Goal: Information Seeking & Learning: Compare options

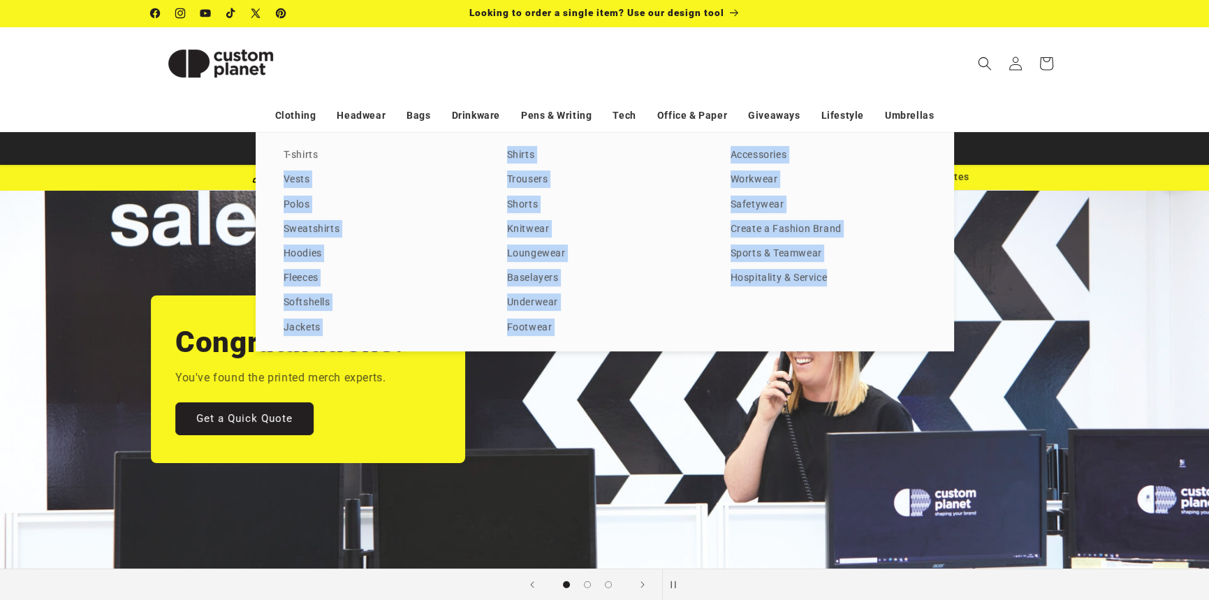
drag, startPoint x: 908, startPoint y: 320, endPoint x: 335, endPoint y: 133, distance: 603.1
click at [323, 136] on div "T-shirts Vests Polos Sweatshirts Hoodies Fleeces Softshells Jackets Shirts Trou…" at bounding box center [605, 241] width 699 height 219
click at [852, 294] on div "T-shirts Vests Polos Sweatshirts Hoodies Fleeces Softshells Jackets Shirts Trou…" at bounding box center [605, 241] width 699 height 219
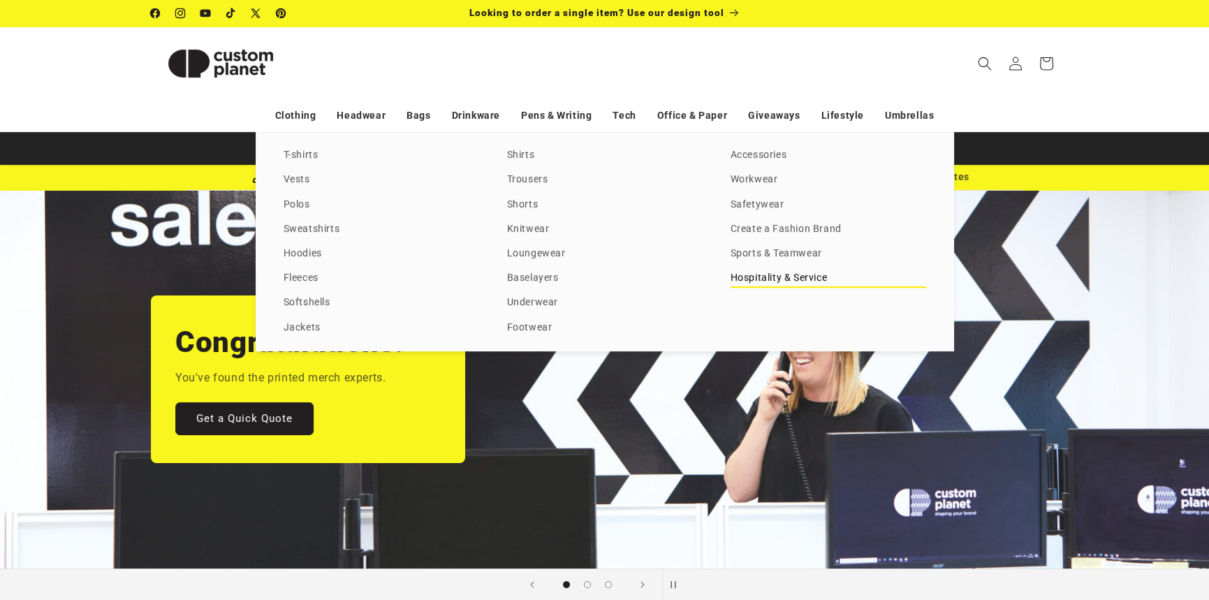
click at [801, 272] on link "Hospitality & Service" at bounding box center [829, 278] width 196 height 19
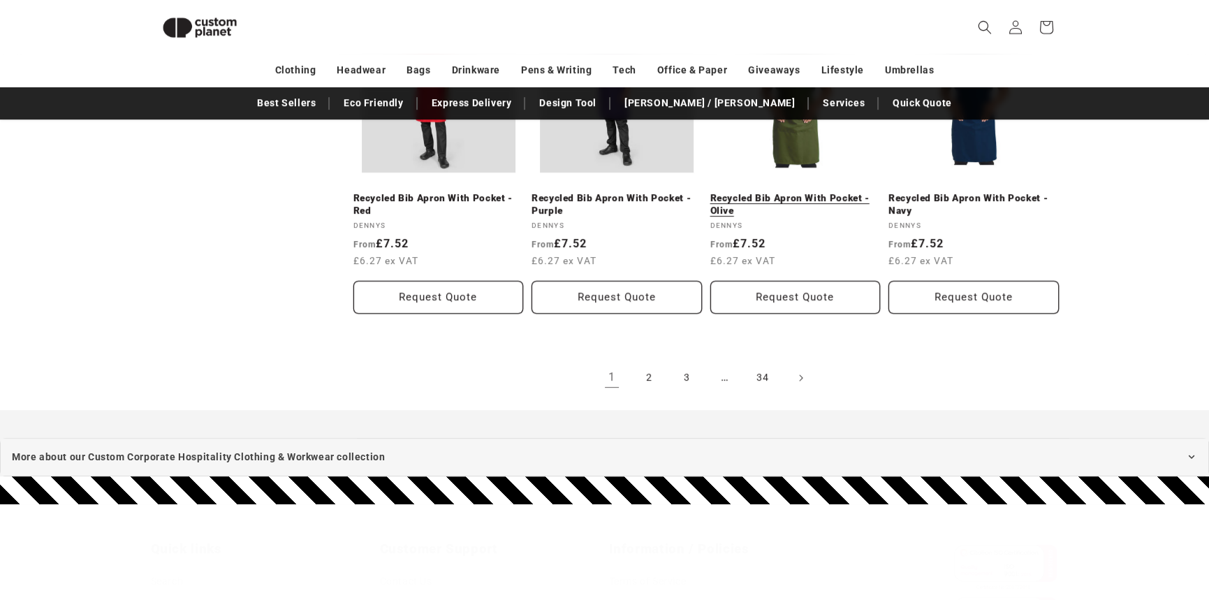
scroll to position [1589, 0]
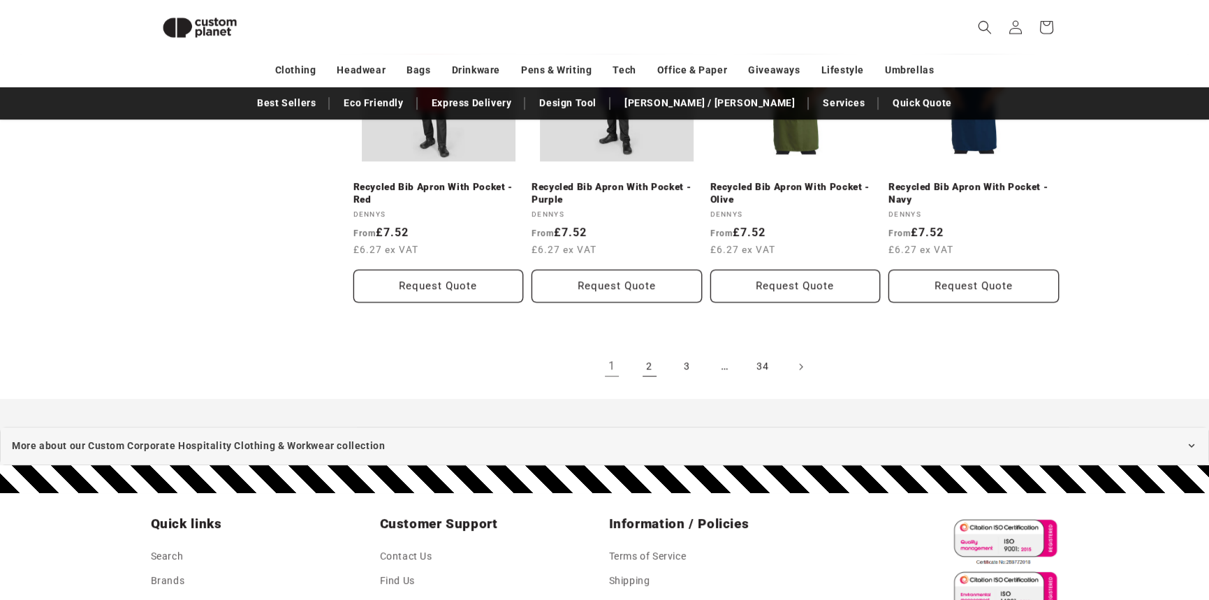
click at [643, 371] on link "2" at bounding box center [649, 366] width 31 height 31
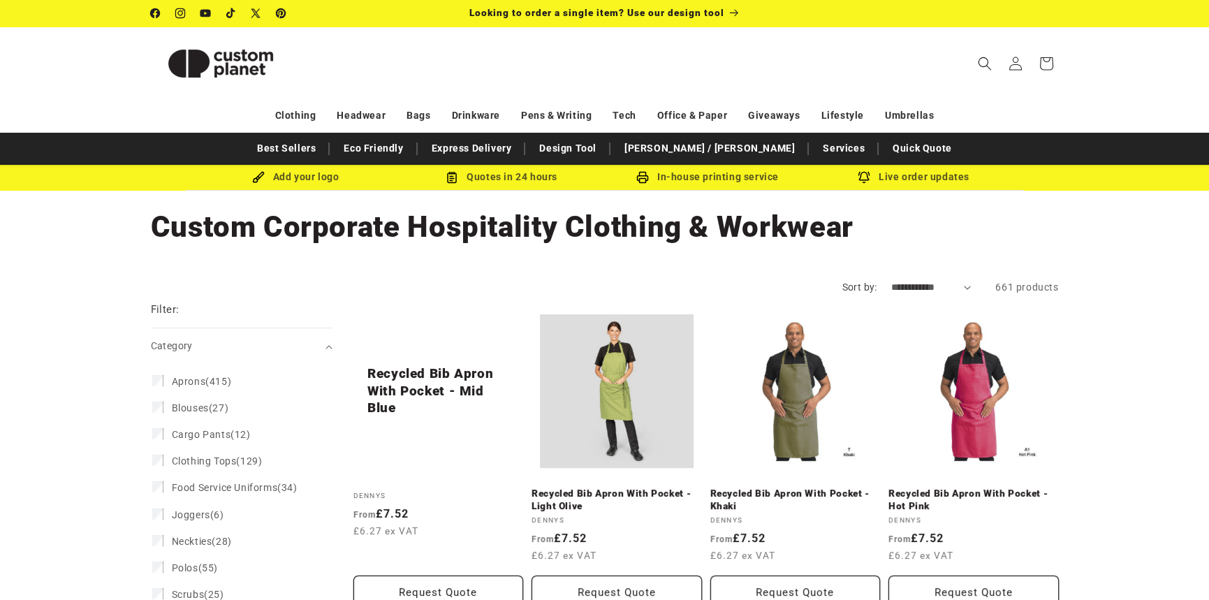
click at [875, 226] on h1 "Collection: Custom Corporate Hospitality Clothing & Workwear" at bounding box center [605, 227] width 908 height 38
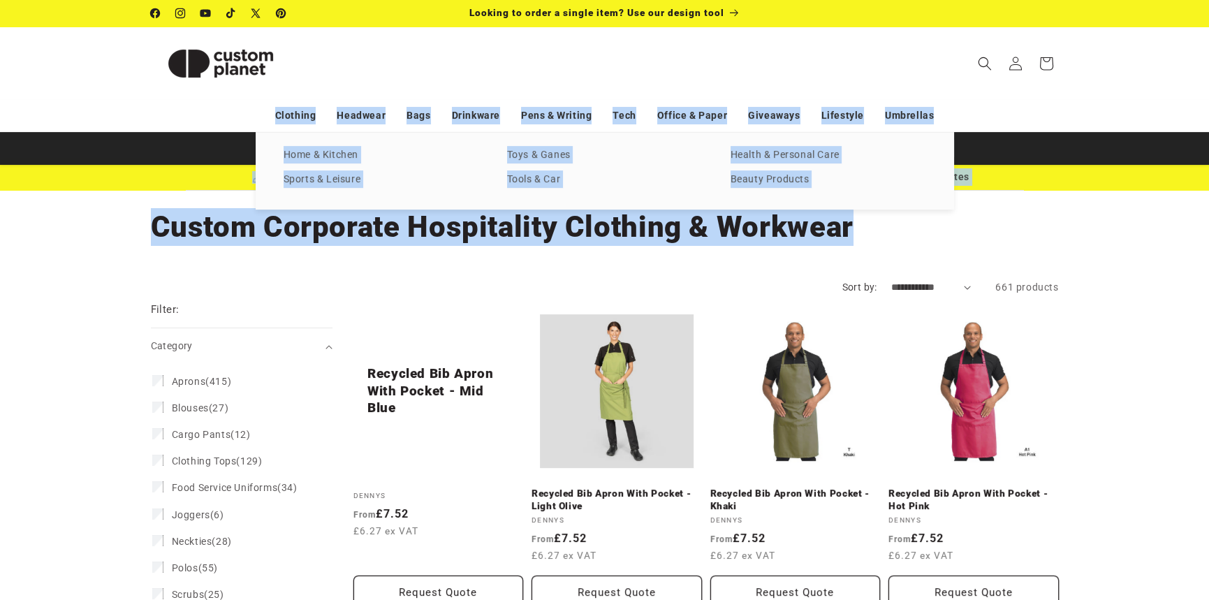
drag, startPoint x: 875, startPoint y: 226, endPoint x: 848, endPoint y: 98, distance: 129.9
click at [866, 73] on header "Search My Account / Order Progress Cart Clothing Clothing T-shirts" at bounding box center [605, 63] width 978 height 73
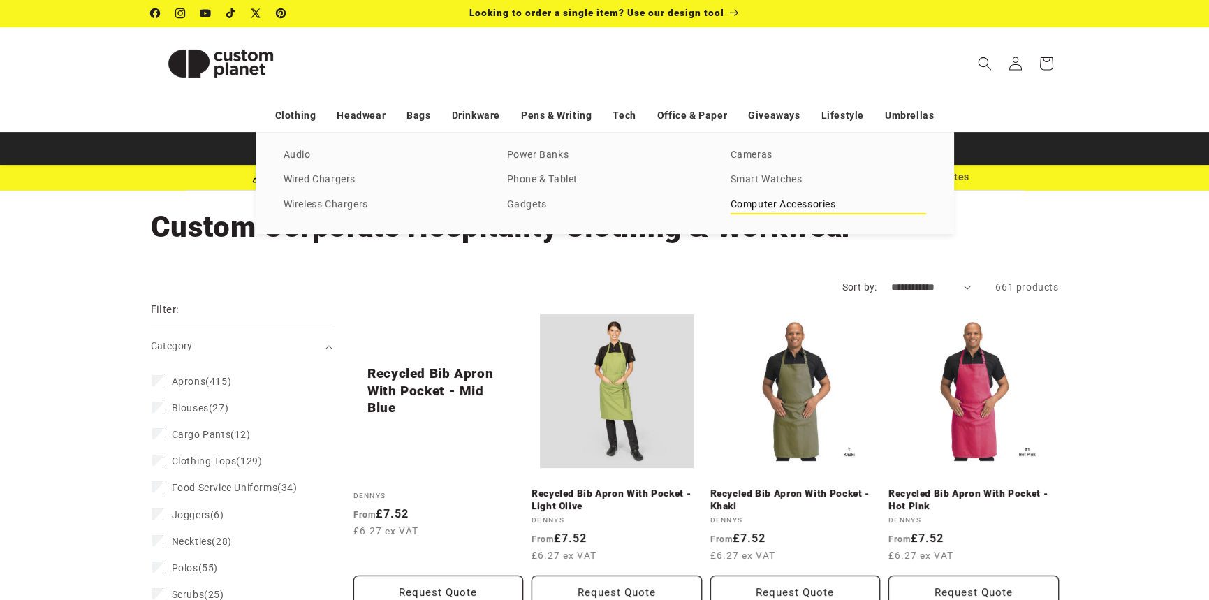
click at [742, 205] on link "Computer Accessories" at bounding box center [829, 205] width 196 height 19
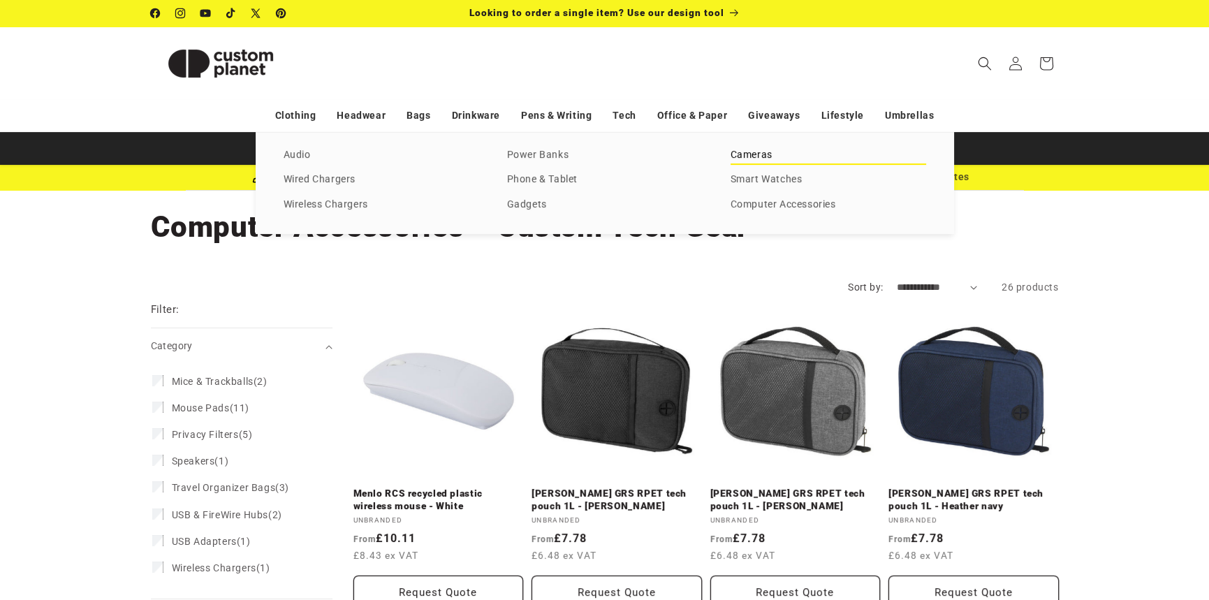
click at [768, 156] on link "Cameras" at bounding box center [829, 155] width 196 height 19
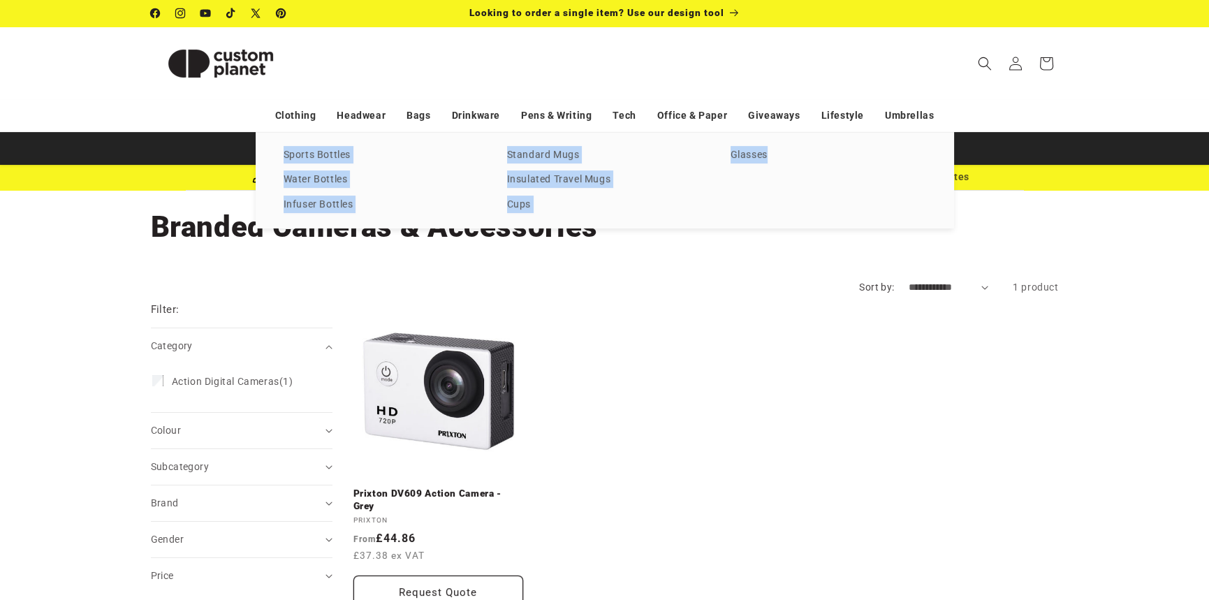
drag, startPoint x: 907, startPoint y: 219, endPoint x: 272, endPoint y: 133, distance: 641.5
click at [272, 133] on div "Sports Bottles Water Bottles Infuser Bottles Standard Mugs Insulated Travel Mug…" at bounding box center [605, 180] width 699 height 96
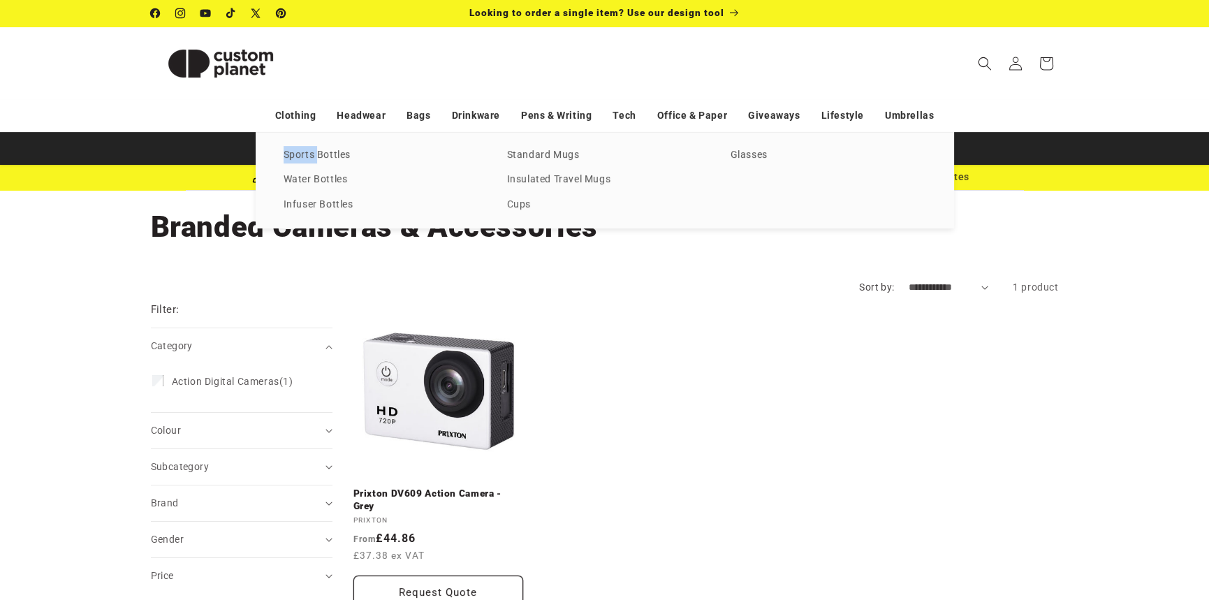
click at [272, 133] on div "Sports Bottles Water Bottles Infuser Bottles Standard Mugs Insulated Travel Mug…" at bounding box center [605, 180] width 699 height 96
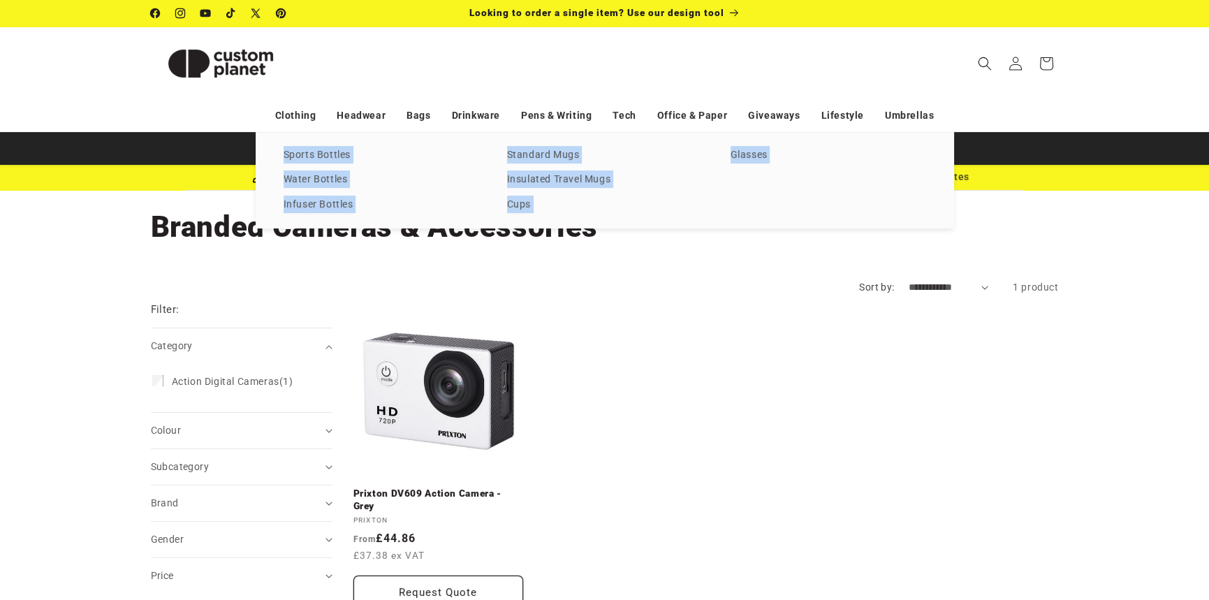
drag, startPoint x: 272, startPoint y: 133, endPoint x: 863, endPoint y: 200, distance: 595.5
click at [863, 200] on div "Sports Bottles Water Bottles Infuser Bottles Standard Mugs Insulated Travel Mug…" at bounding box center [605, 180] width 699 height 96
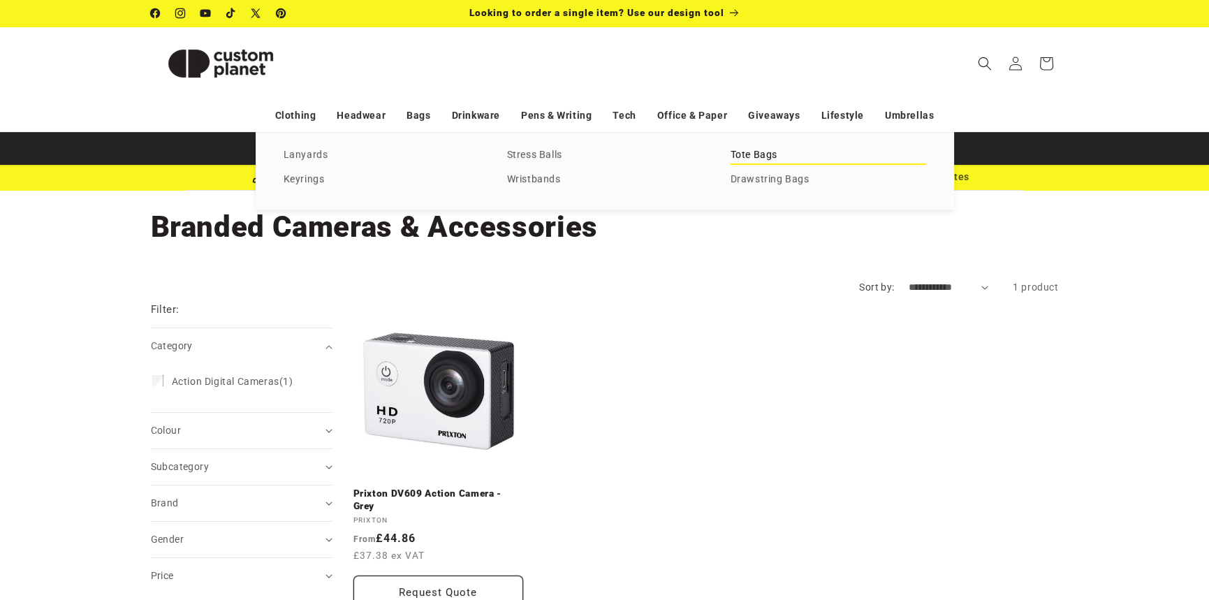
click at [762, 159] on link "Tote Bags" at bounding box center [829, 155] width 196 height 19
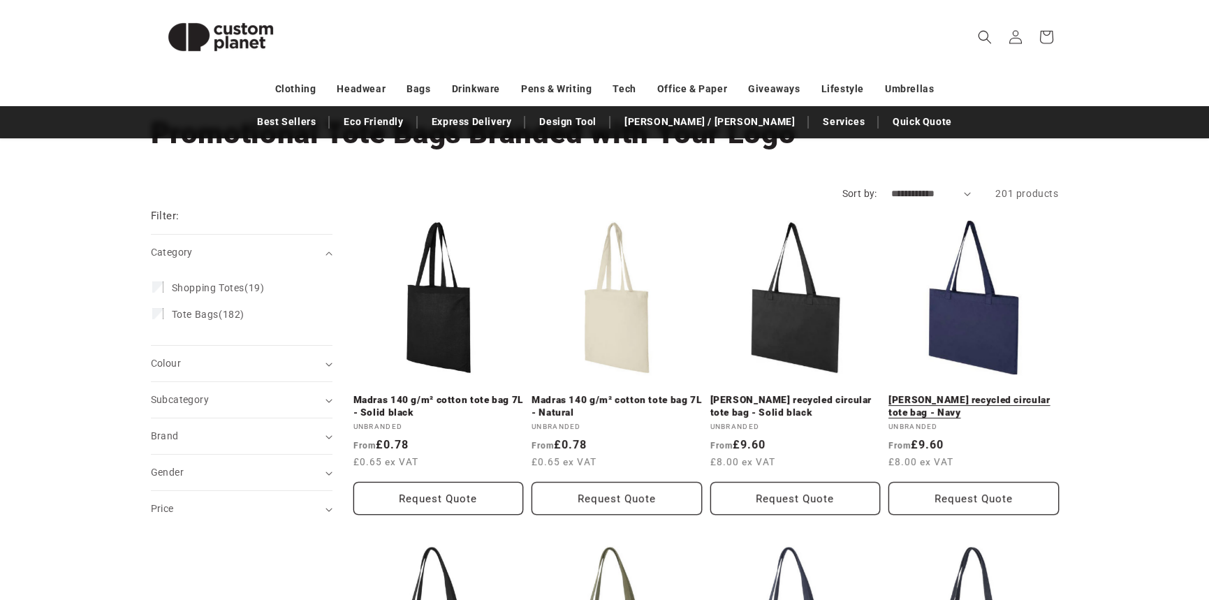
scroll to position [89, 0]
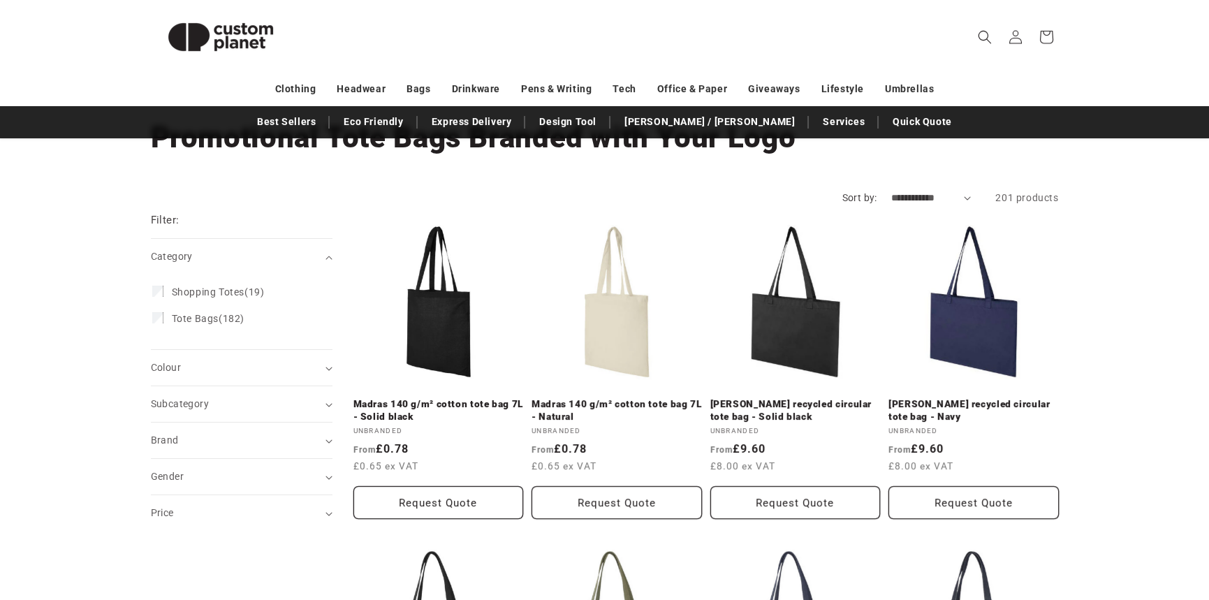
click at [907, 191] on select "**********" at bounding box center [931, 198] width 80 height 15
click at [910, 192] on select "**********" at bounding box center [931, 198] width 80 height 15
select select "**********"
click at [891, 191] on select "**********" at bounding box center [931, 198] width 80 height 15
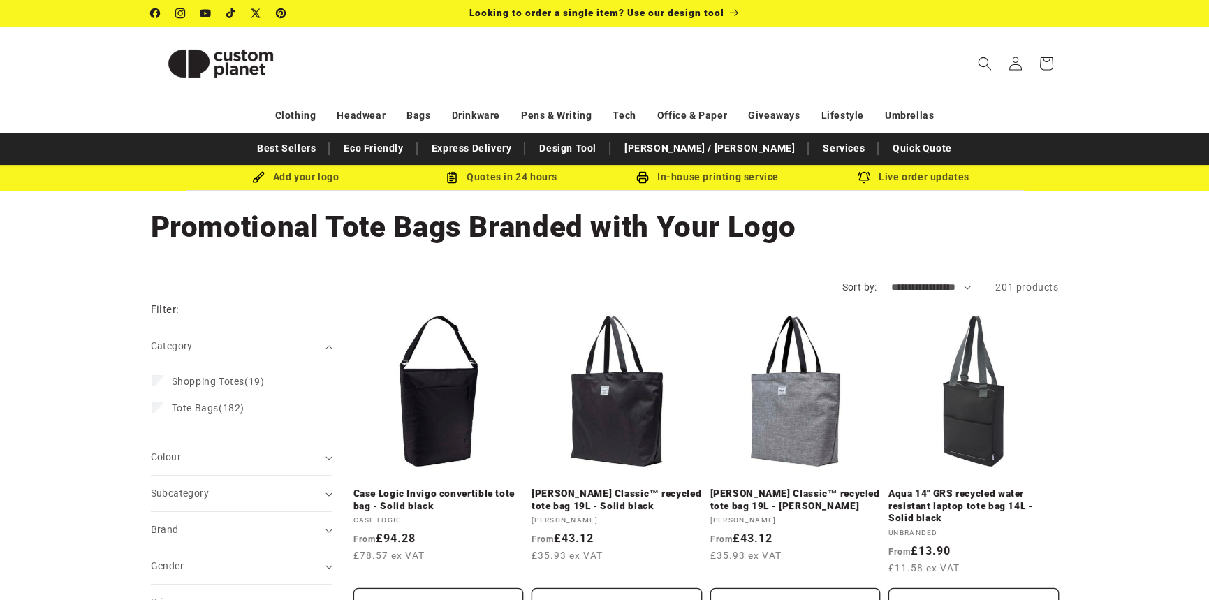
click at [913, 288] on select "**********" at bounding box center [931, 287] width 80 height 15
select select "**********"
click at [891, 280] on select "**********" at bounding box center [931, 287] width 80 height 15
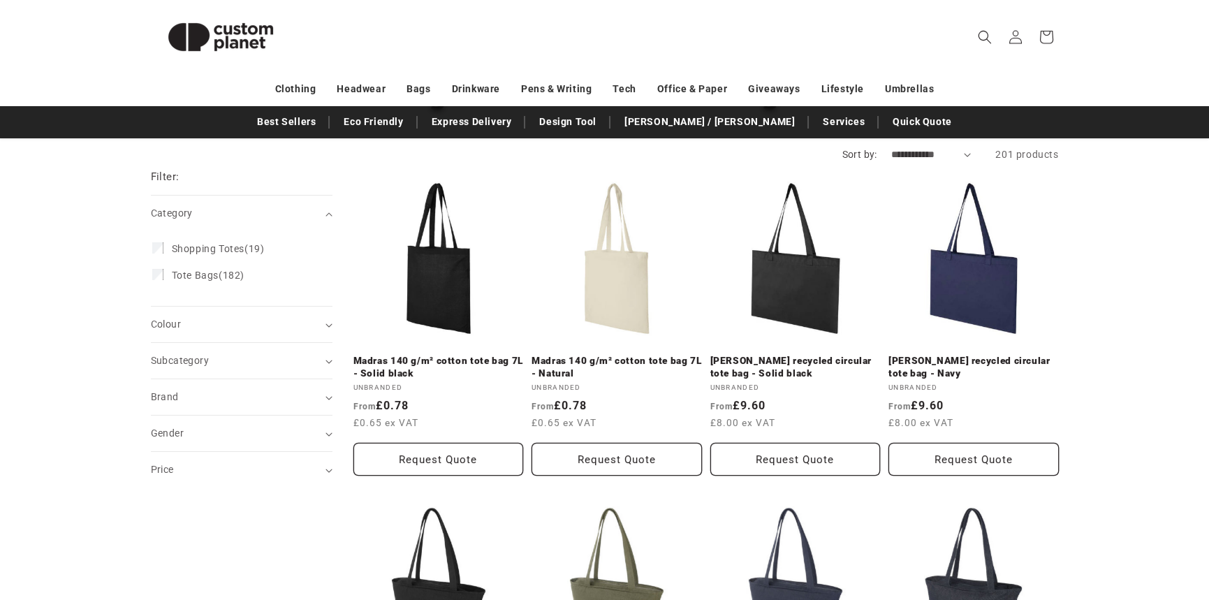
scroll to position [136, 0]
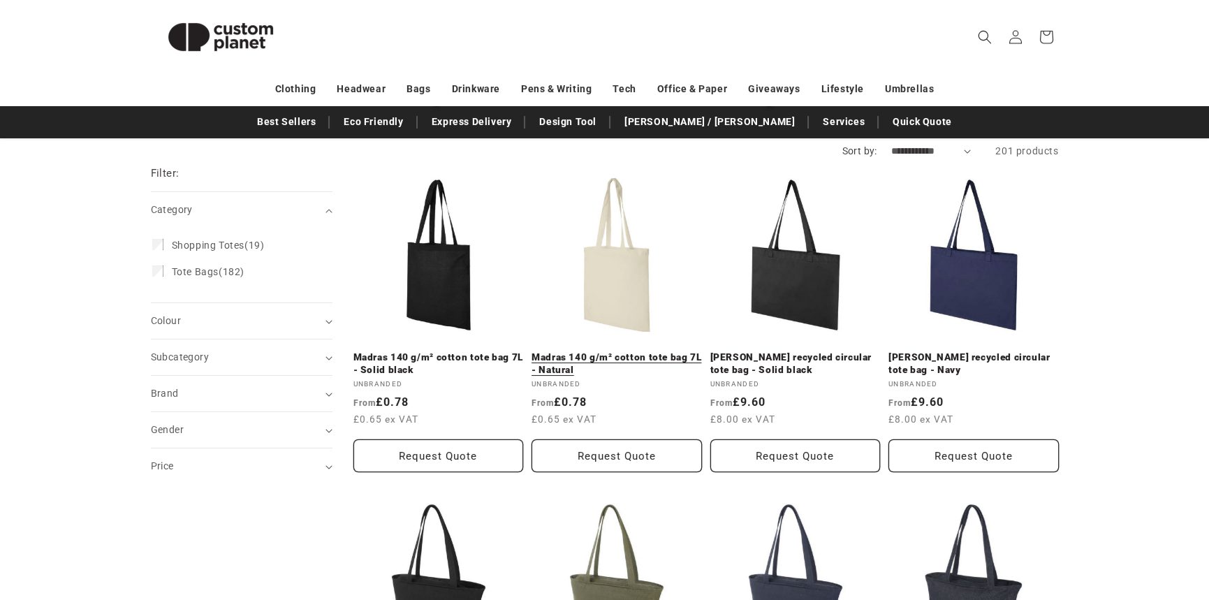
click at [604, 351] on link "Madras 140 g/m² cotton tote bag 7L - Natural" at bounding box center [617, 363] width 170 height 24
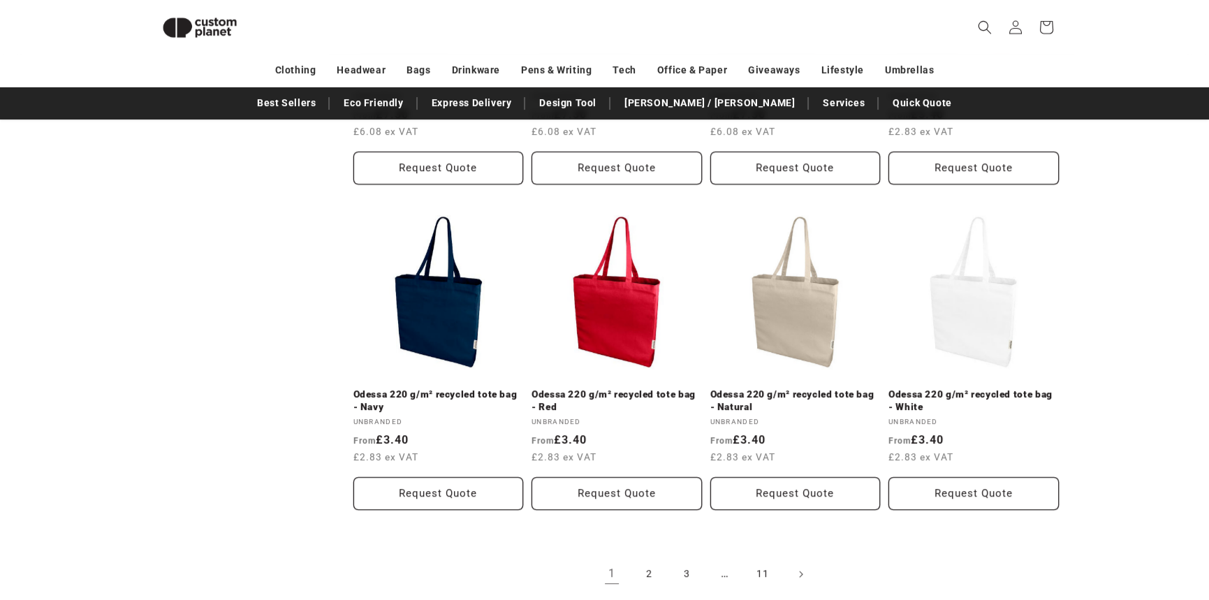
scroll to position [1516, 0]
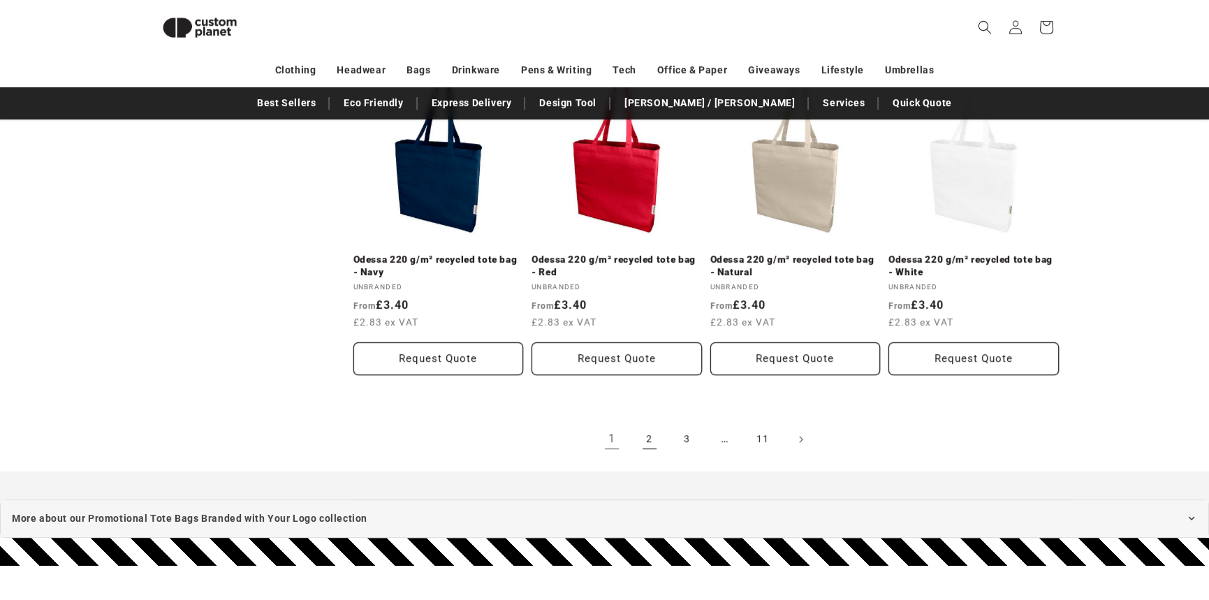
click at [653, 436] on link "2" at bounding box center [649, 439] width 31 height 31
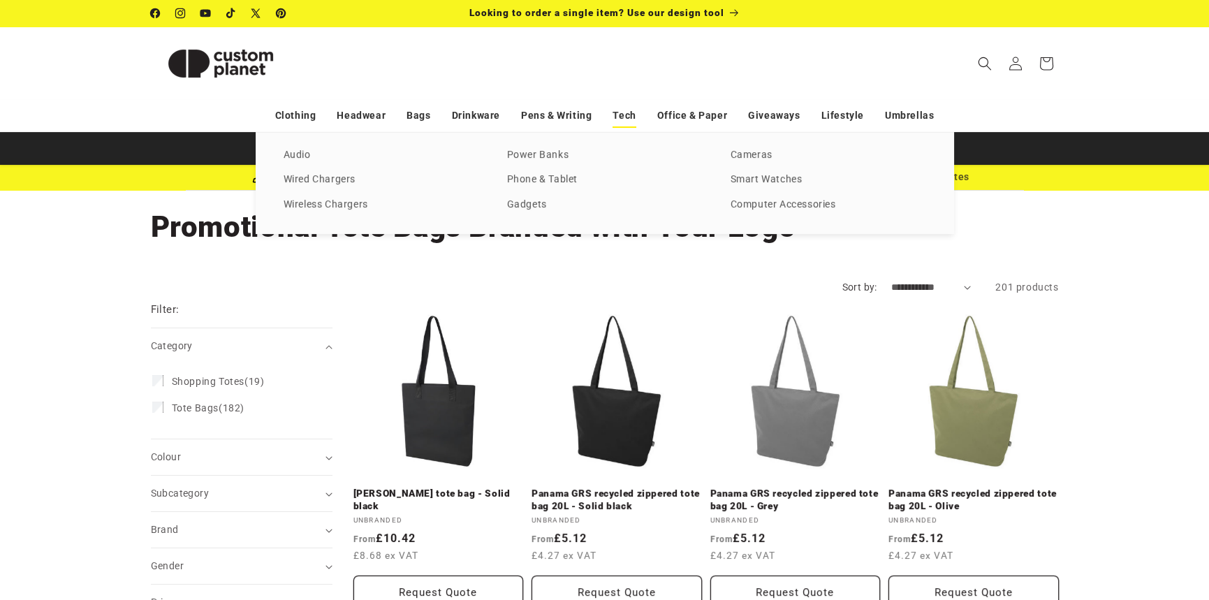
click at [627, 117] on link "Tech" at bounding box center [624, 115] width 23 height 24
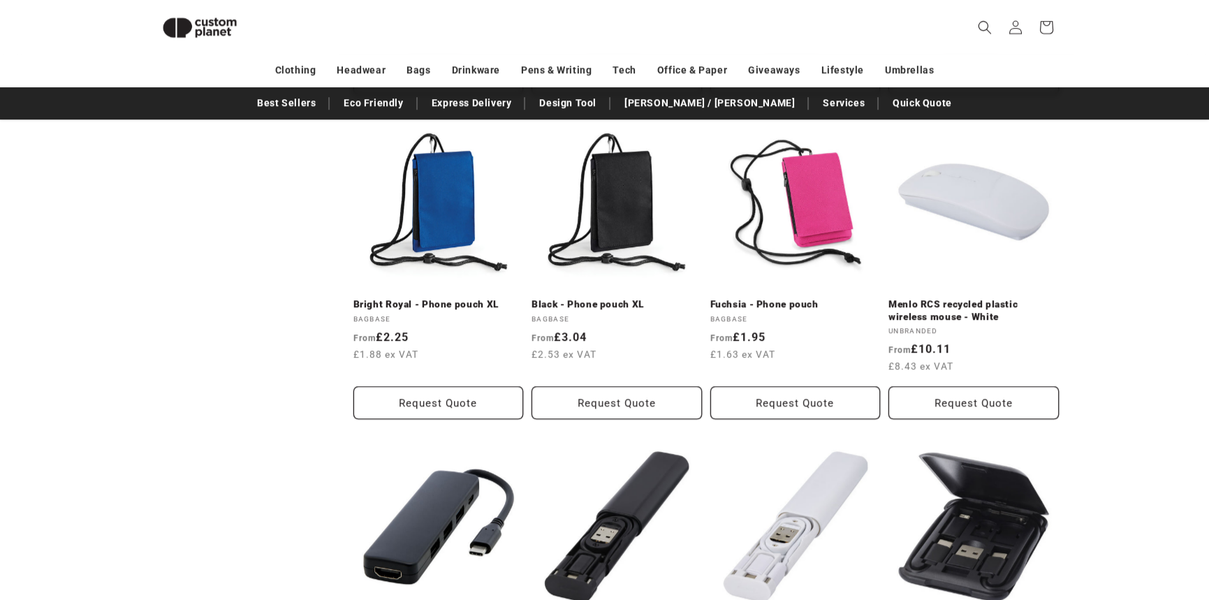
scroll to position [2813, 0]
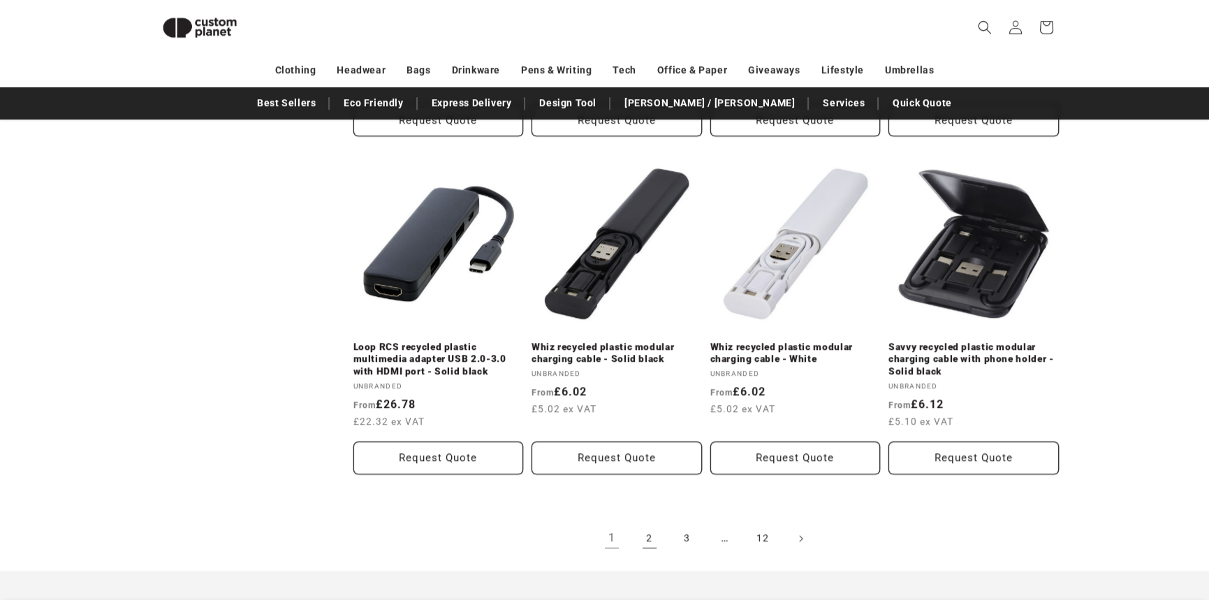
click at [651, 529] on link "2" at bounding box center [649, 538] width 31 height 31
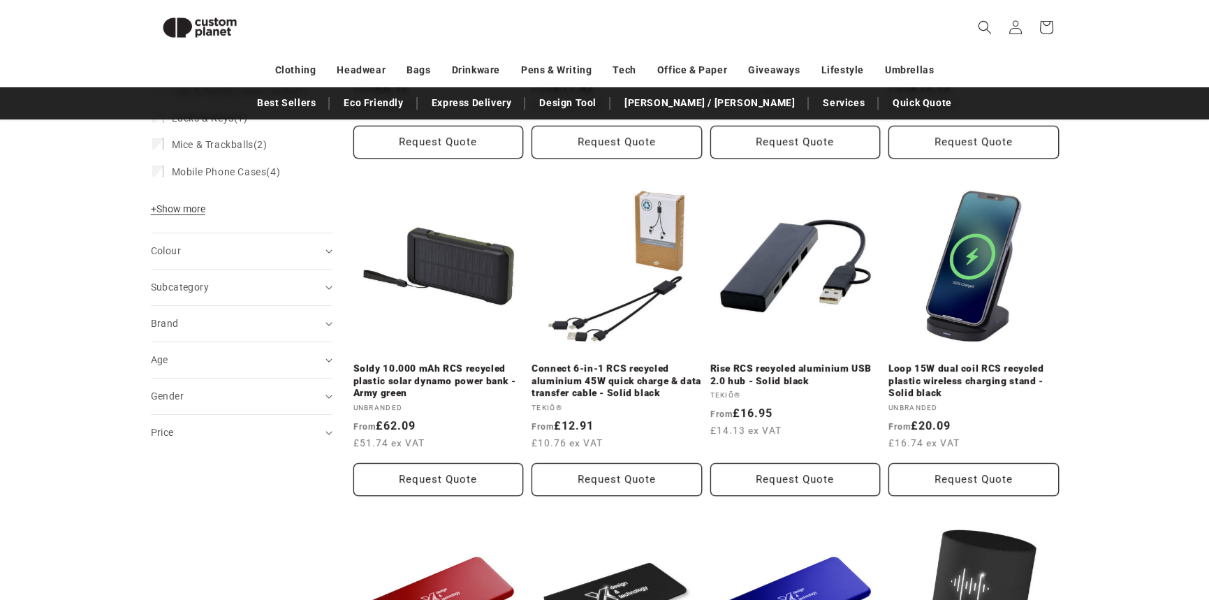
scroll to position [363, 0]
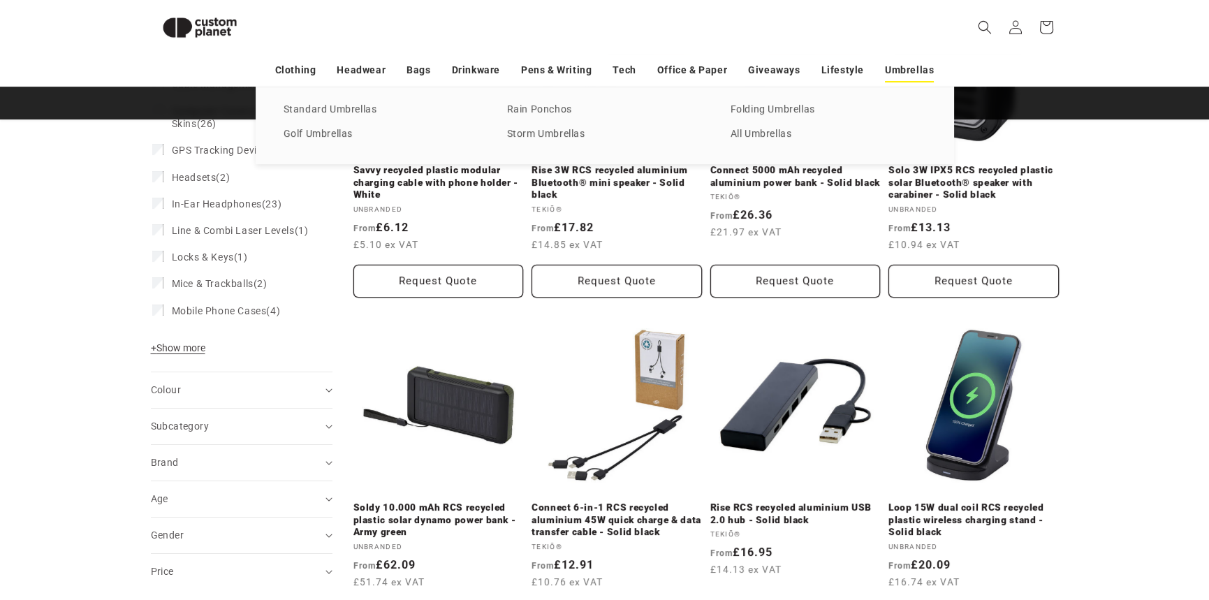
click at [893, 66] on link "Umbrellas" at bounding box center [909, 70] width 49 height 24
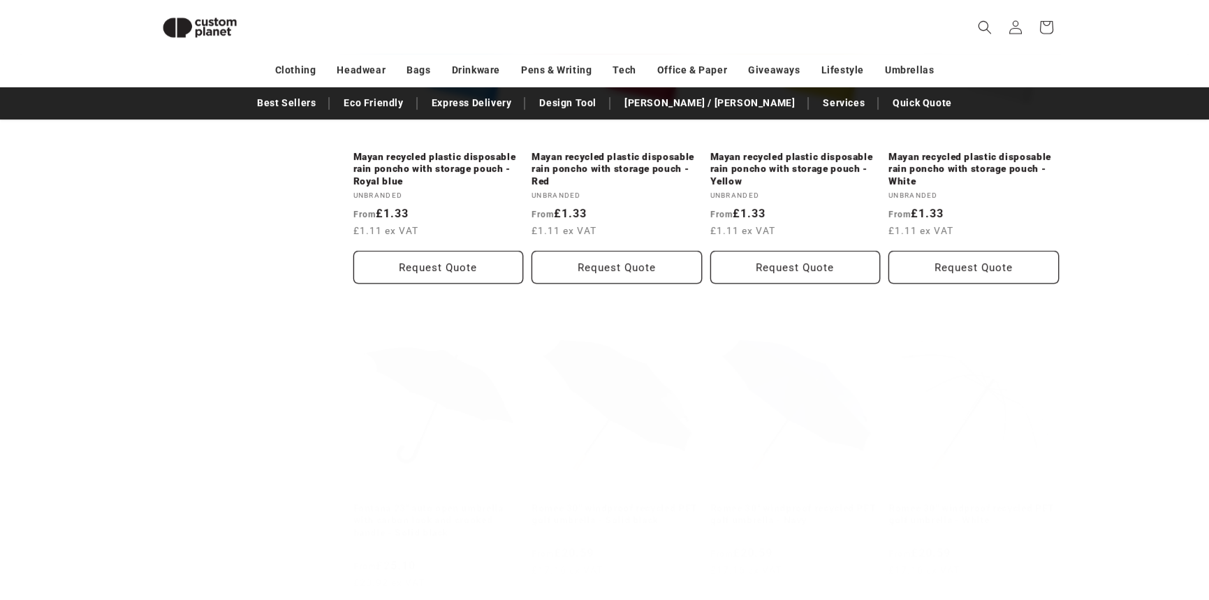
scroll to position [1098, 0]
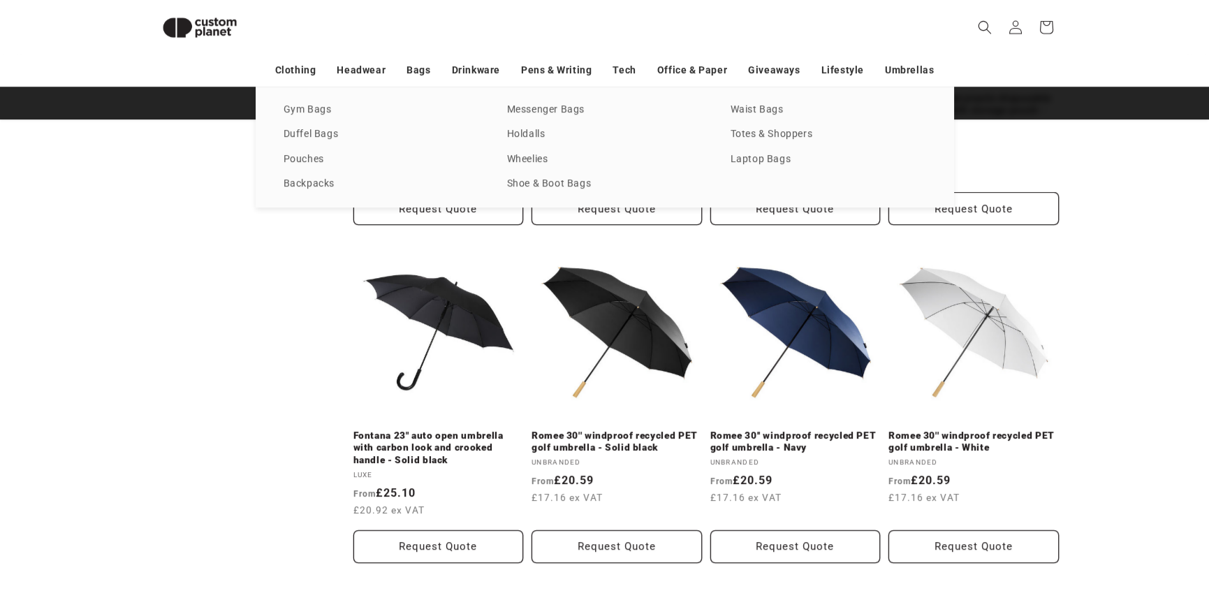
click at [253, 182] on div "T-shirts Vests Polos Sweatshirts Hoodies Fleeces Softshells Jackets Shirts Trou…" at bounding box center [604, 147] width 1209 height 121
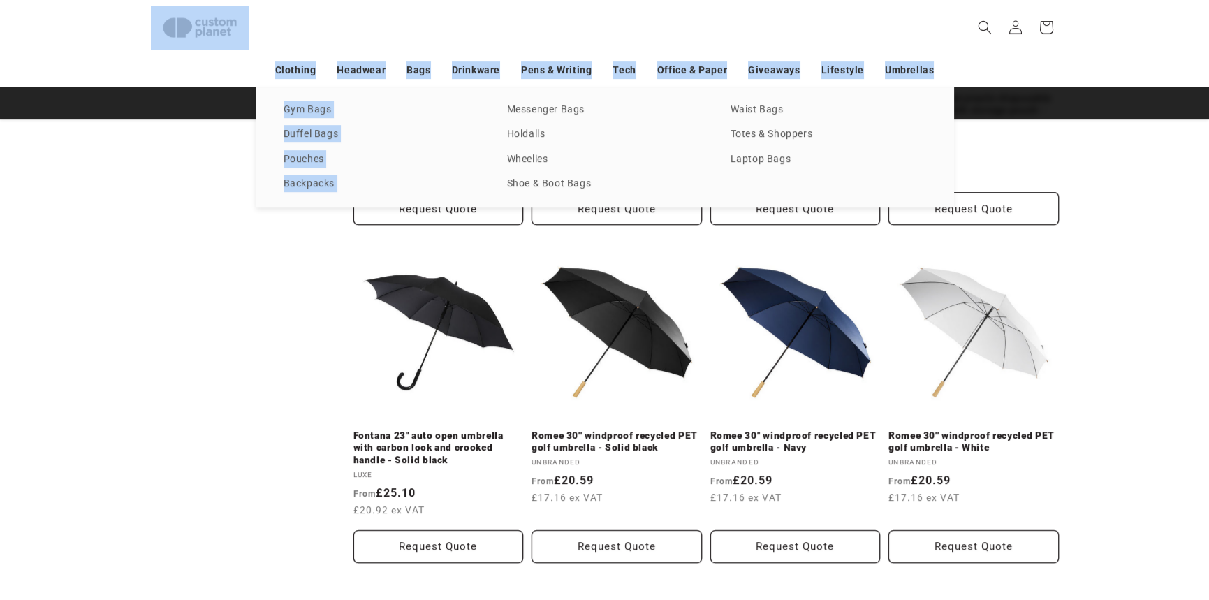
drag, startPoint x: 253, startPoint y: 182, endPoint x: 155, endPoint y: 39, distance: 173.4
click at [155, 39] on div "Search My Account / Order Progress Cart Clothing Clothing T-shirts" at bounding box center [604, 59] width 1209 height 119
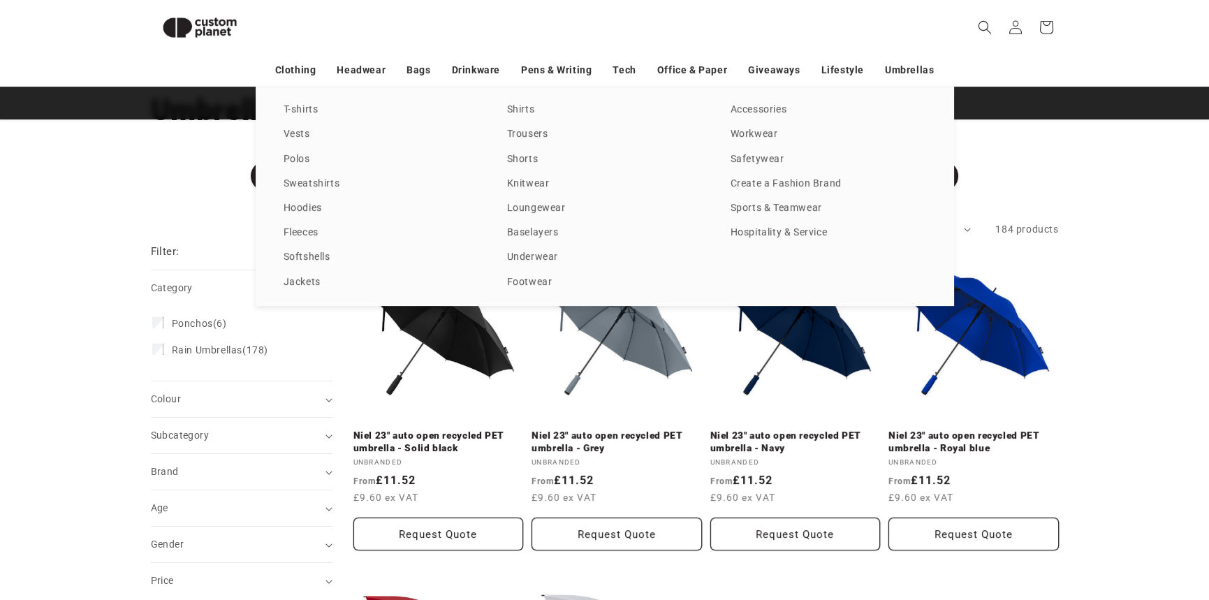
scroll to position [0, 0]
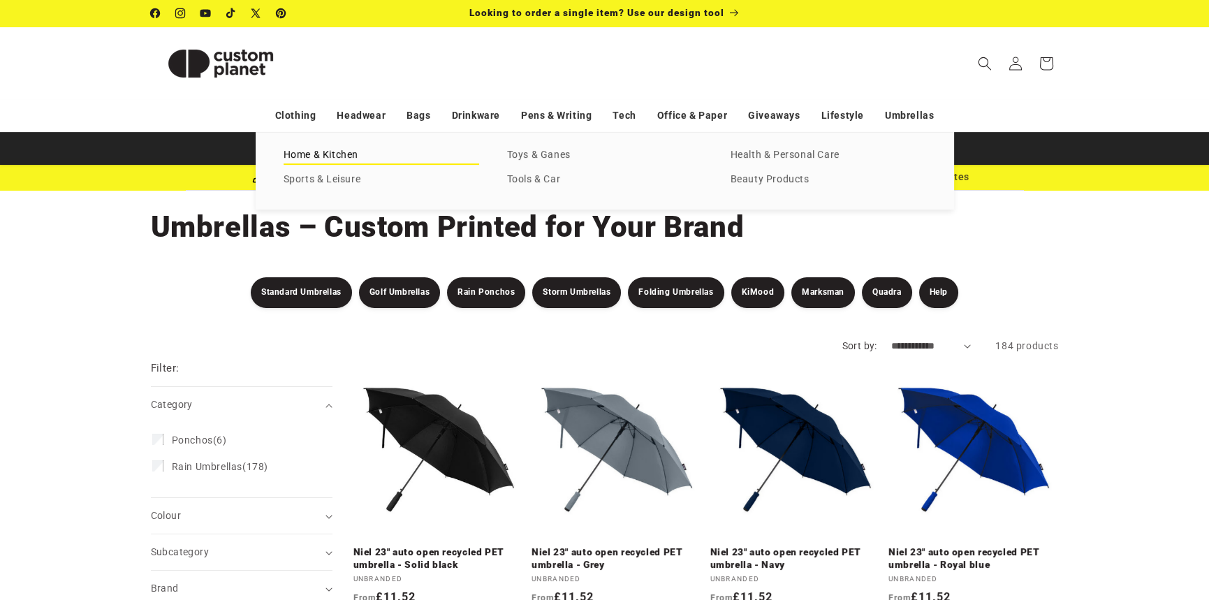
click at [369, 154] on link "Home & Kitchen" at bounding box center [382, 155] width 196 height 19
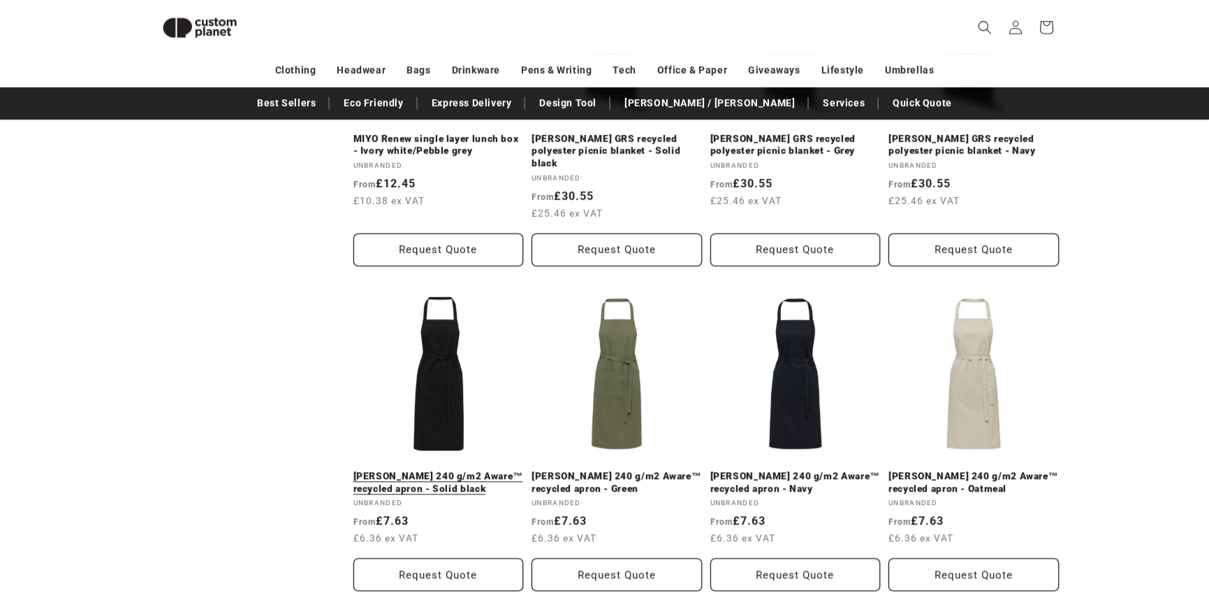
scroll to position [2858, 0]
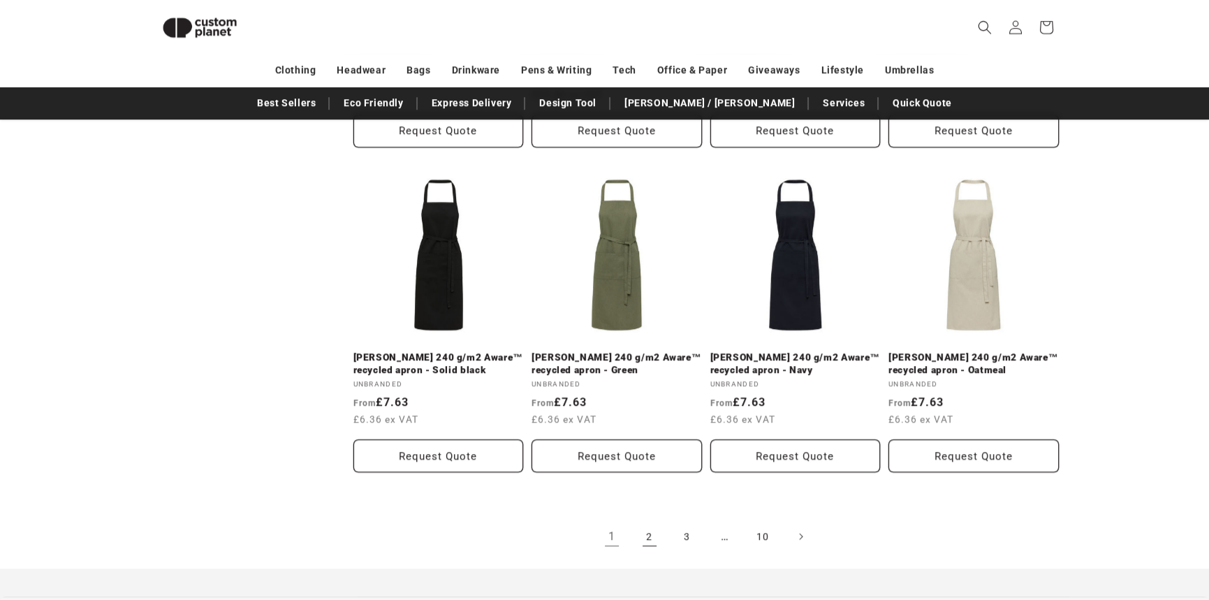
click at [645, 525] on link "2" at bounding box center [649, 536] width 31 height 31
